Goal: Find specific page/section: Find specific page/section

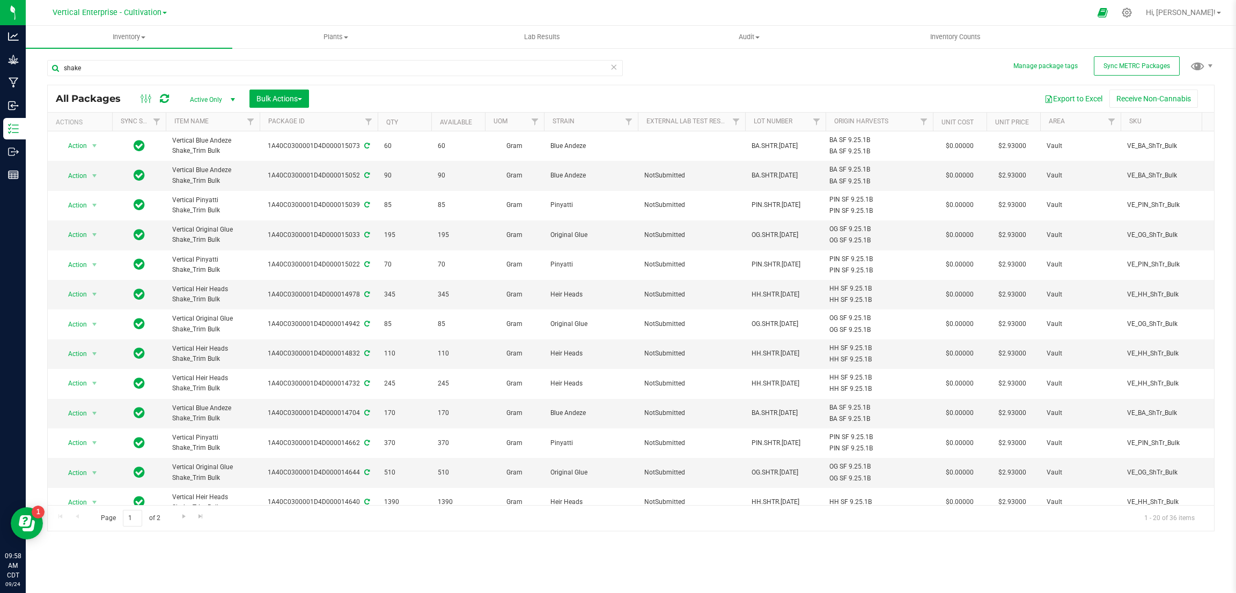
scroll to position [80, 0]
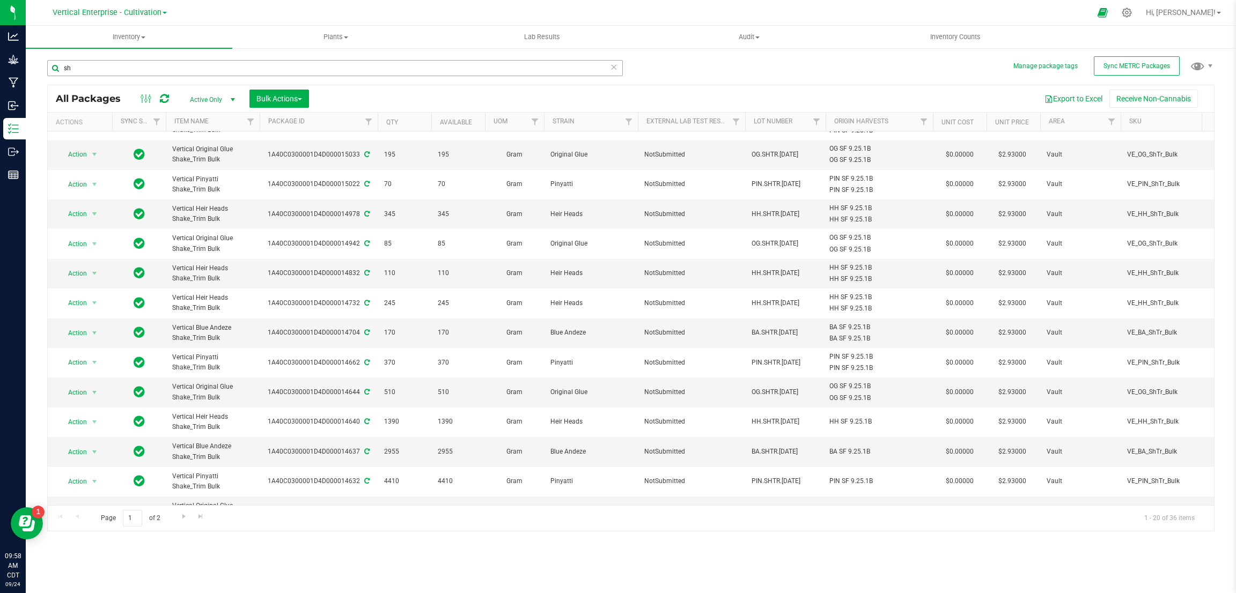
type input "s"
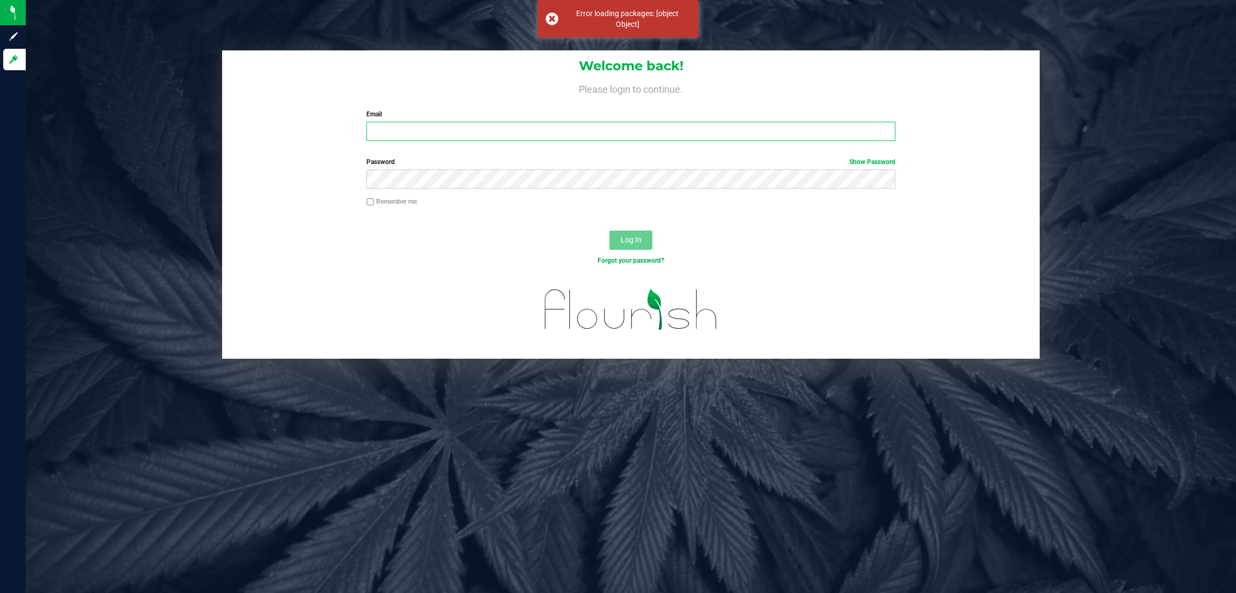
type input "[EMAIL_ADDRESS][DOMAIN_NAME]"
click at [649, 244] on button "Log In" at bounding box center [630, 240] width 43 height 19
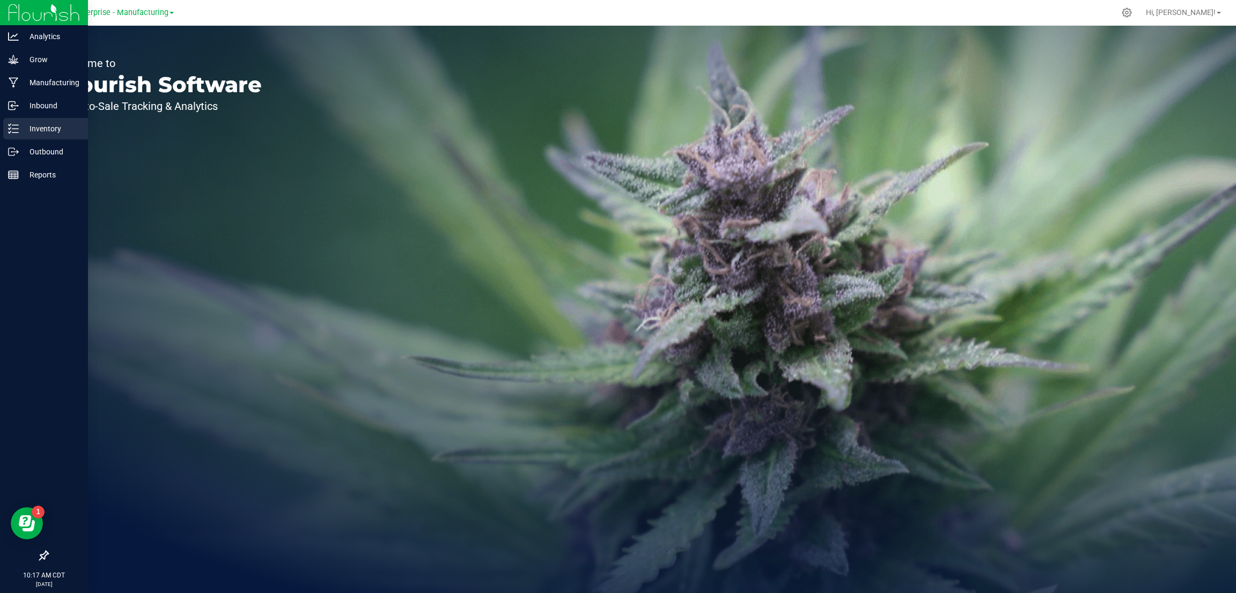
click at [21, 127] on p "Inventory" at bounding box center [51, 128] width 64 height 13
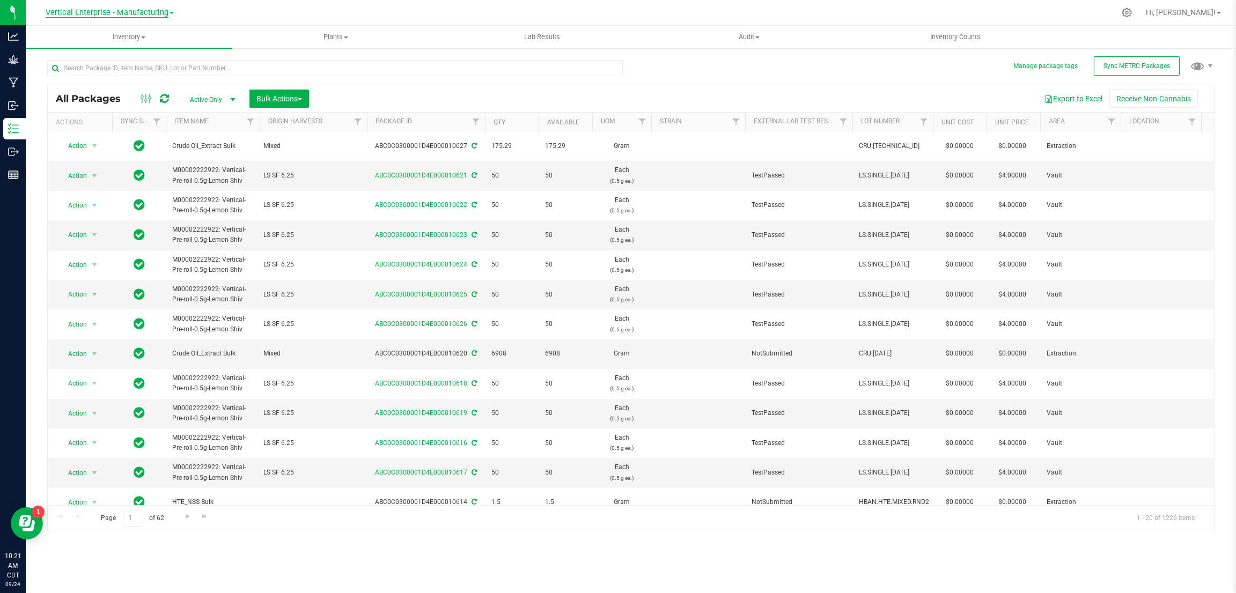
click at [147, 11] on span "Vertical Enterprise - Manufacturing" at bounding box center [107, 13] width 123 height 10
click at [146, 35] on link "Vertical Enterprise - Cultivation" at bounding box center [109, 38] width 157 height 14
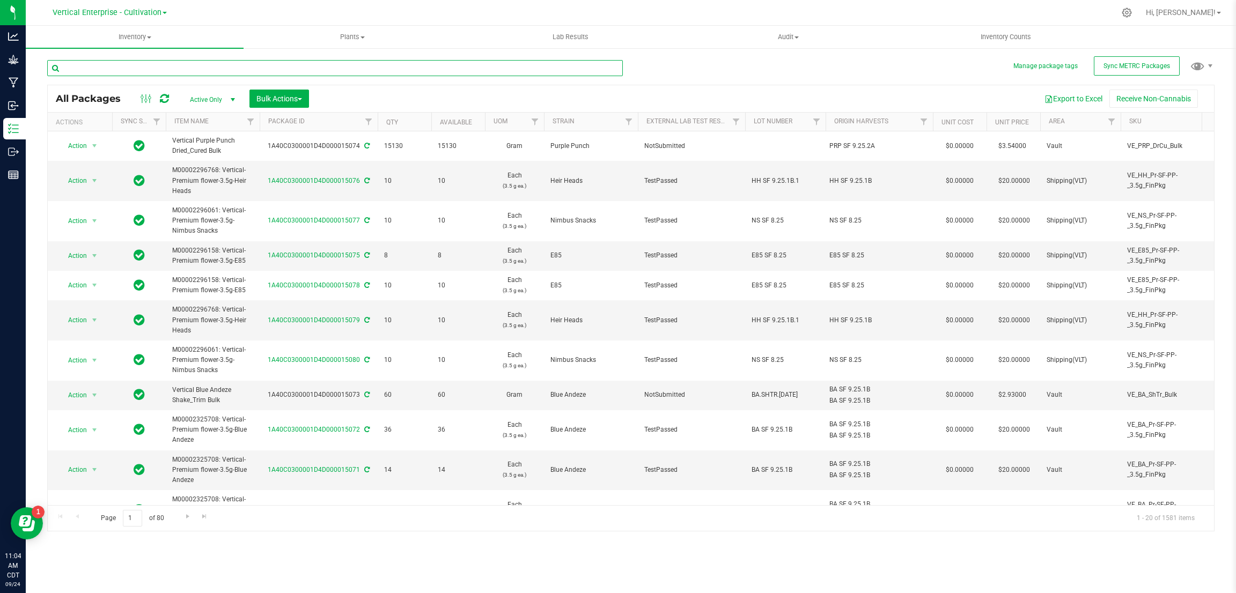
click at [166, 68] on input "text" at bounding box center [334, 68] width 575 height 16
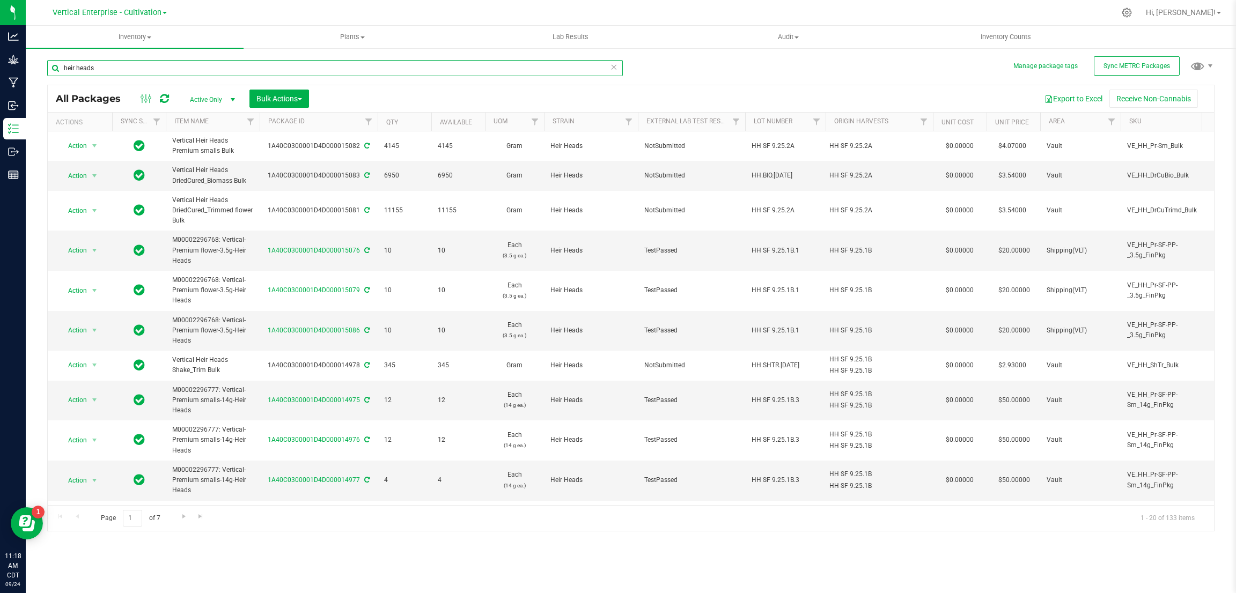
type input "heir heads"
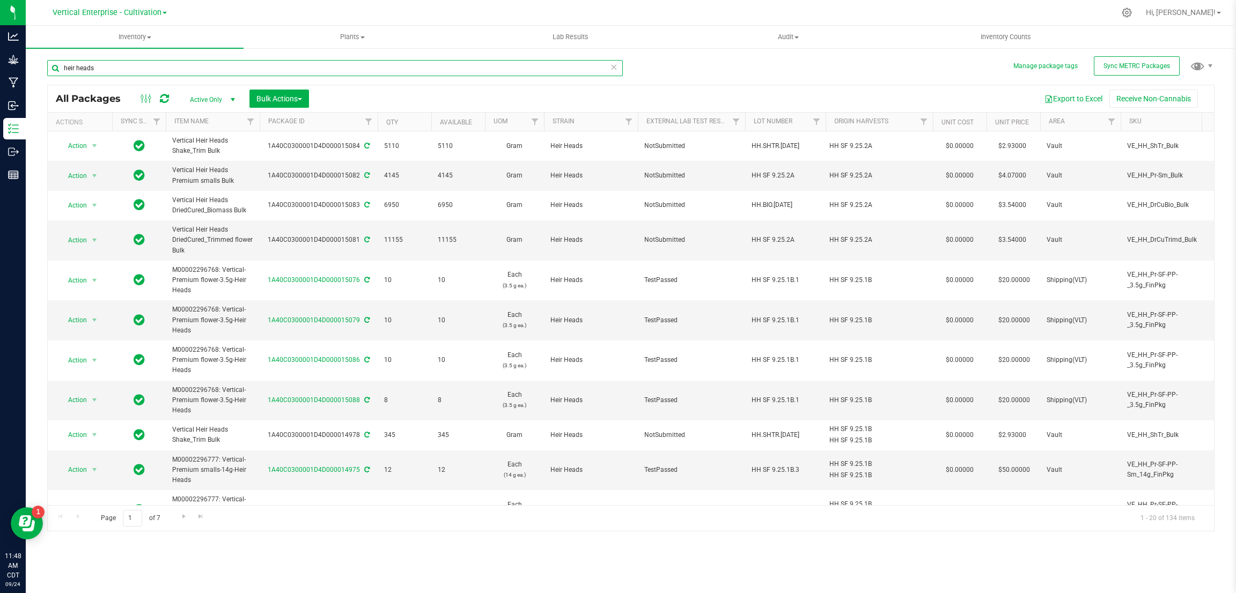
click at [112, 68] on input "heir heads" at bounding box center [334, 68] width 575 height 16
type input "h"
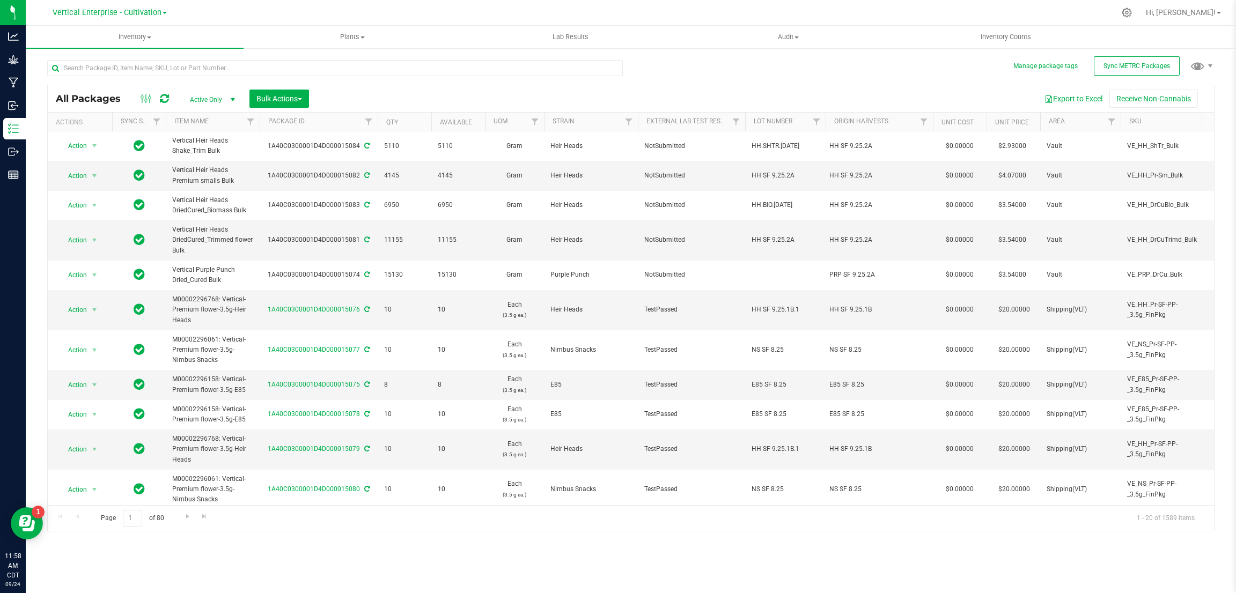
click at [684, 72] on div "All Packages Active Only Active Only Lab Samples Locked All External Internal B…" at bounding box center [630, 291] width 1167 height 482
